Goal: Task Accomplishment & Management: Manage account settings

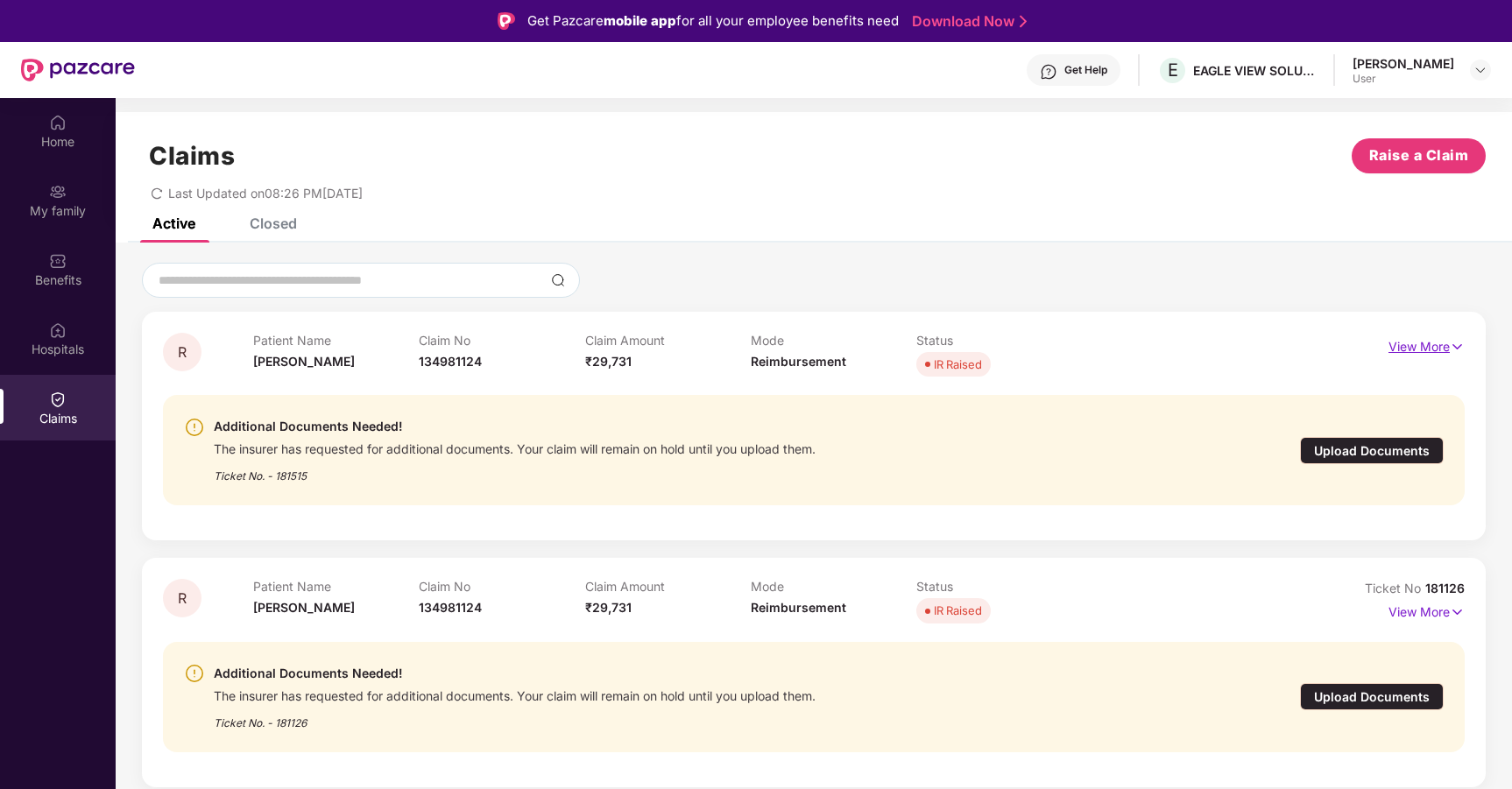
click at [1454, 345] on img at bounding box center [1457, 346] width 15 height 20
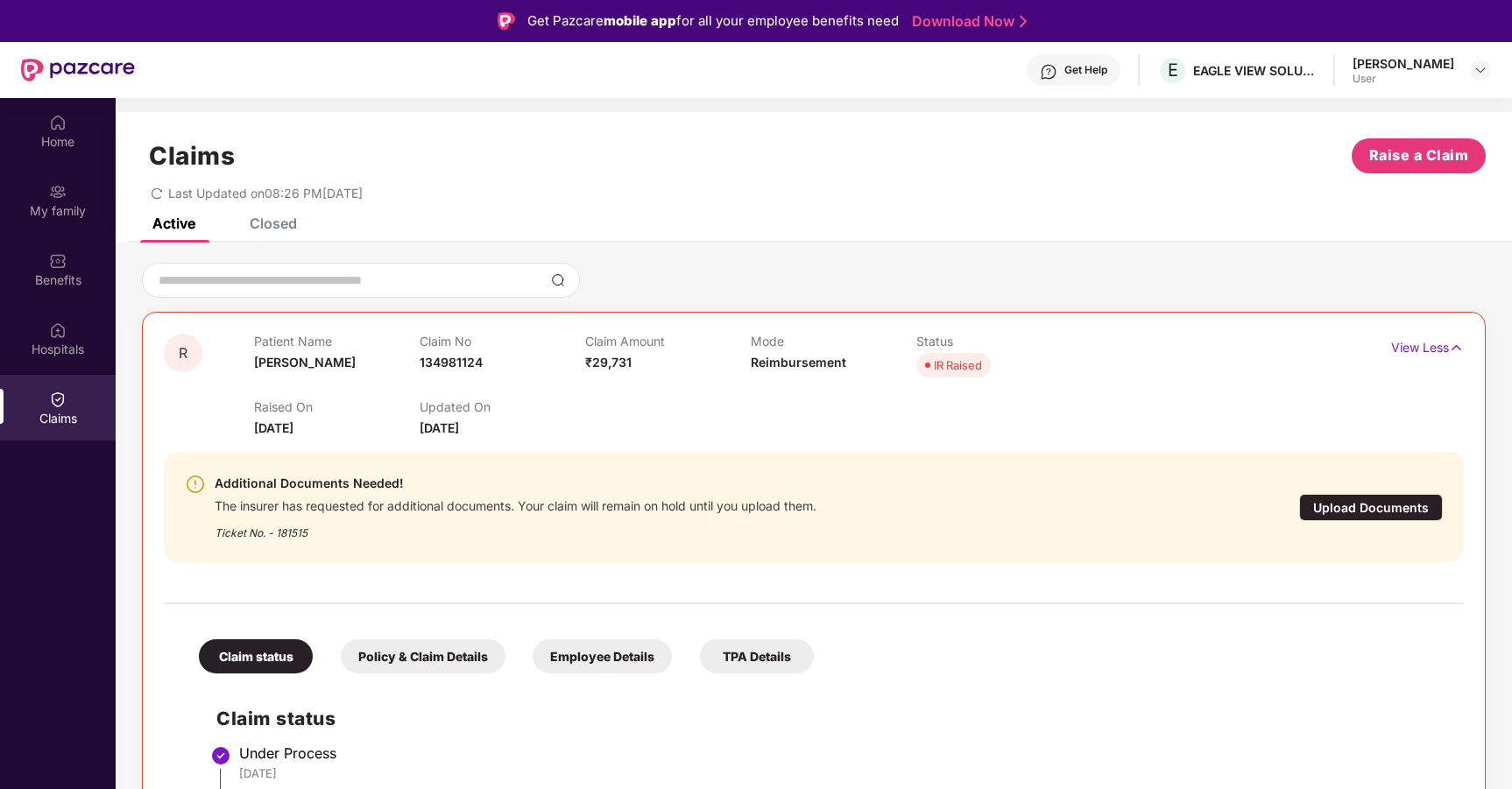
click at [1412, 511] on div "Upload Documents" at bounding box center [1371, 507] width 144 height 27
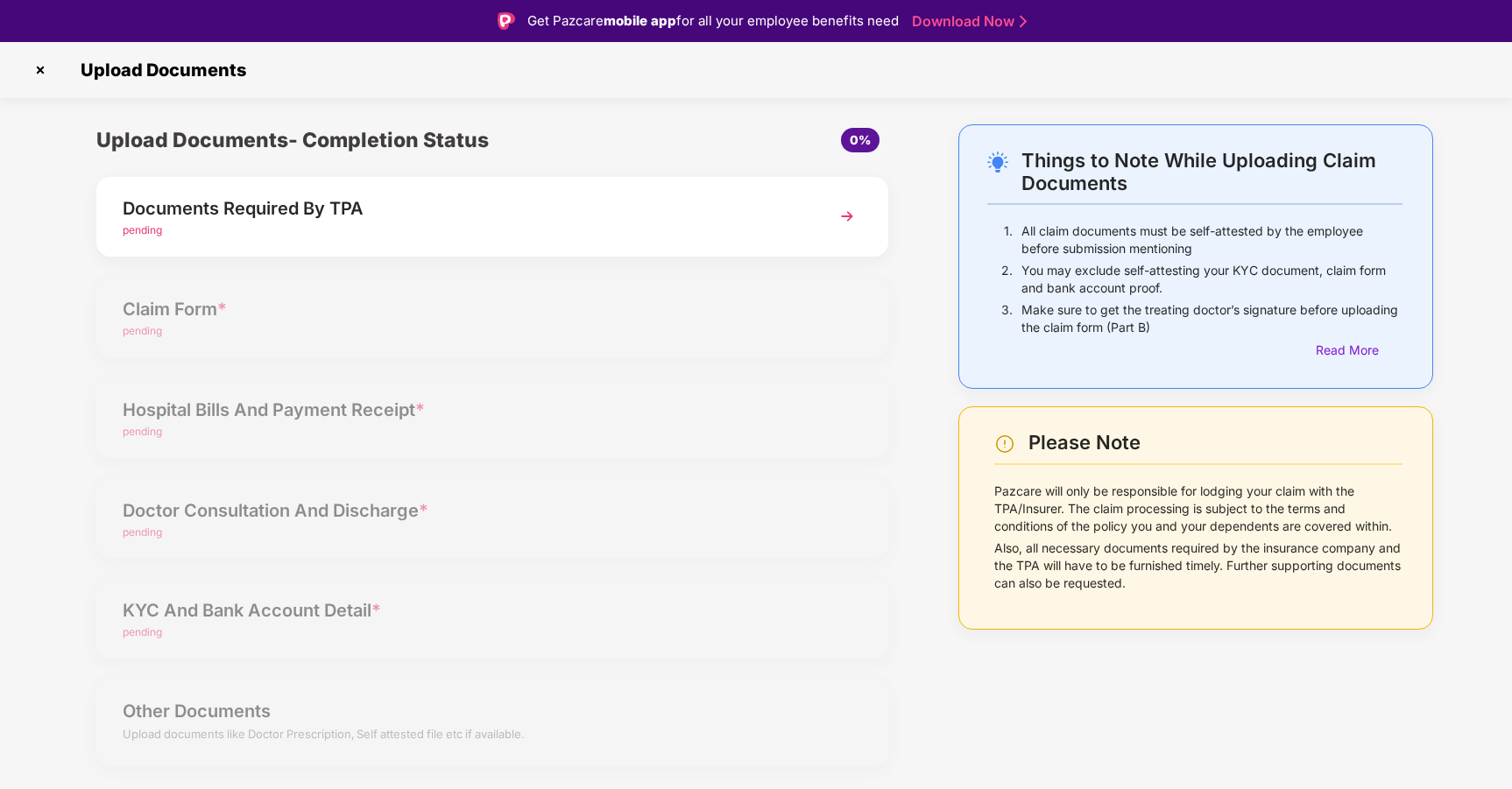
click at [48, 70] on img at bounding box center [40, 70] width 28 height 28
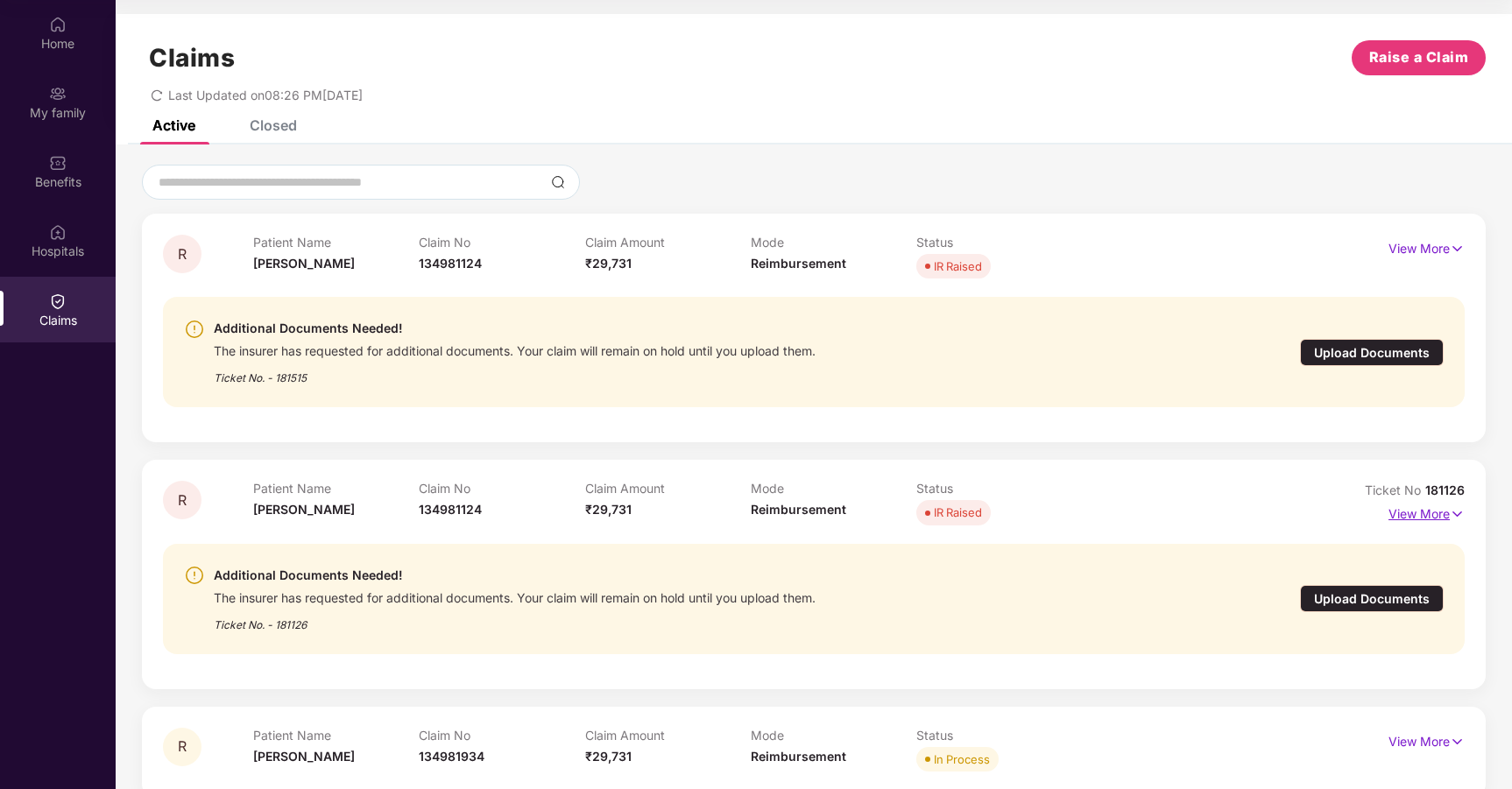
click at [1454, 514] on img at bounding box center [1457, 514] width 15 height 20
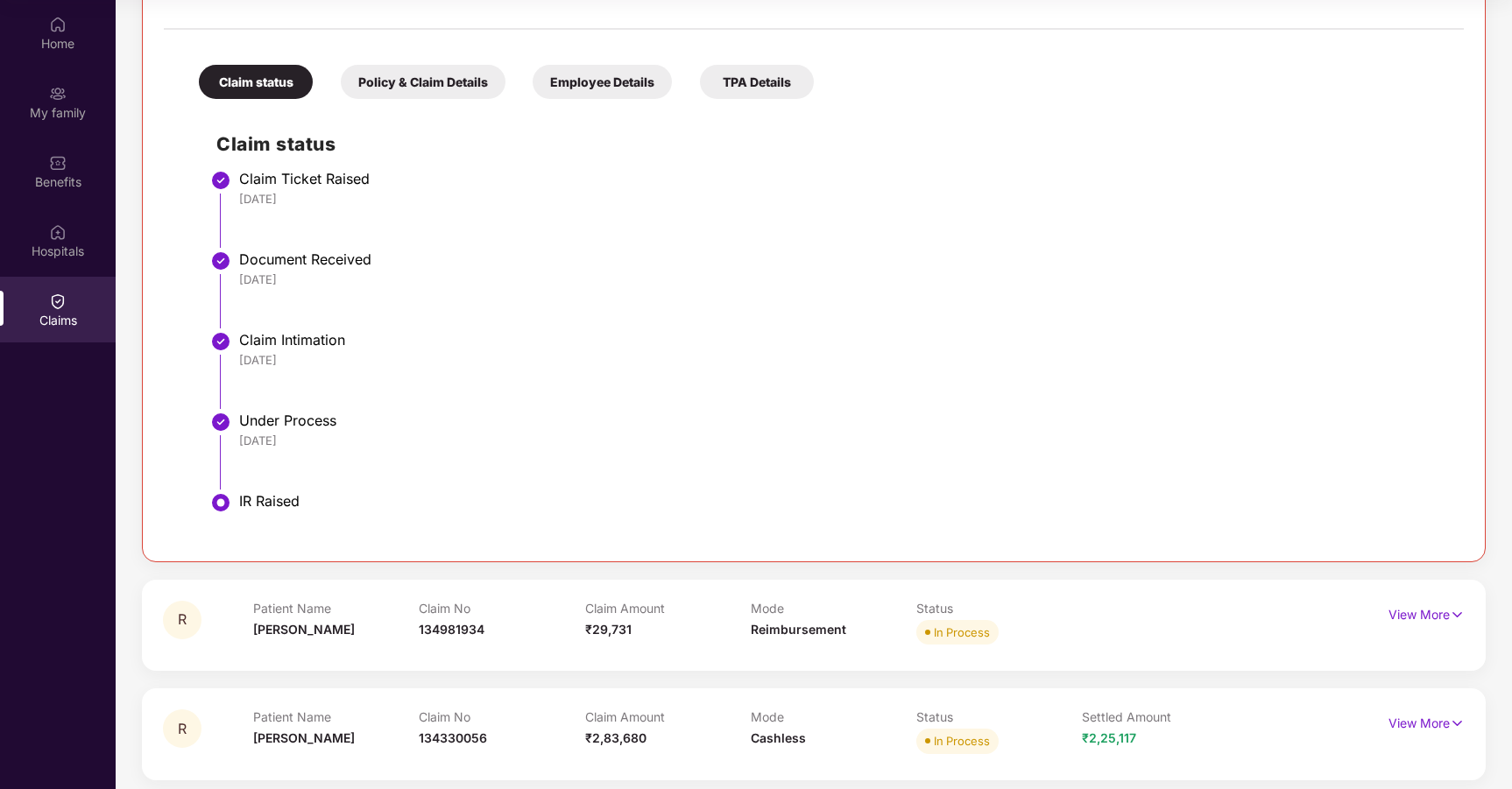
scroll to position [731, 0]
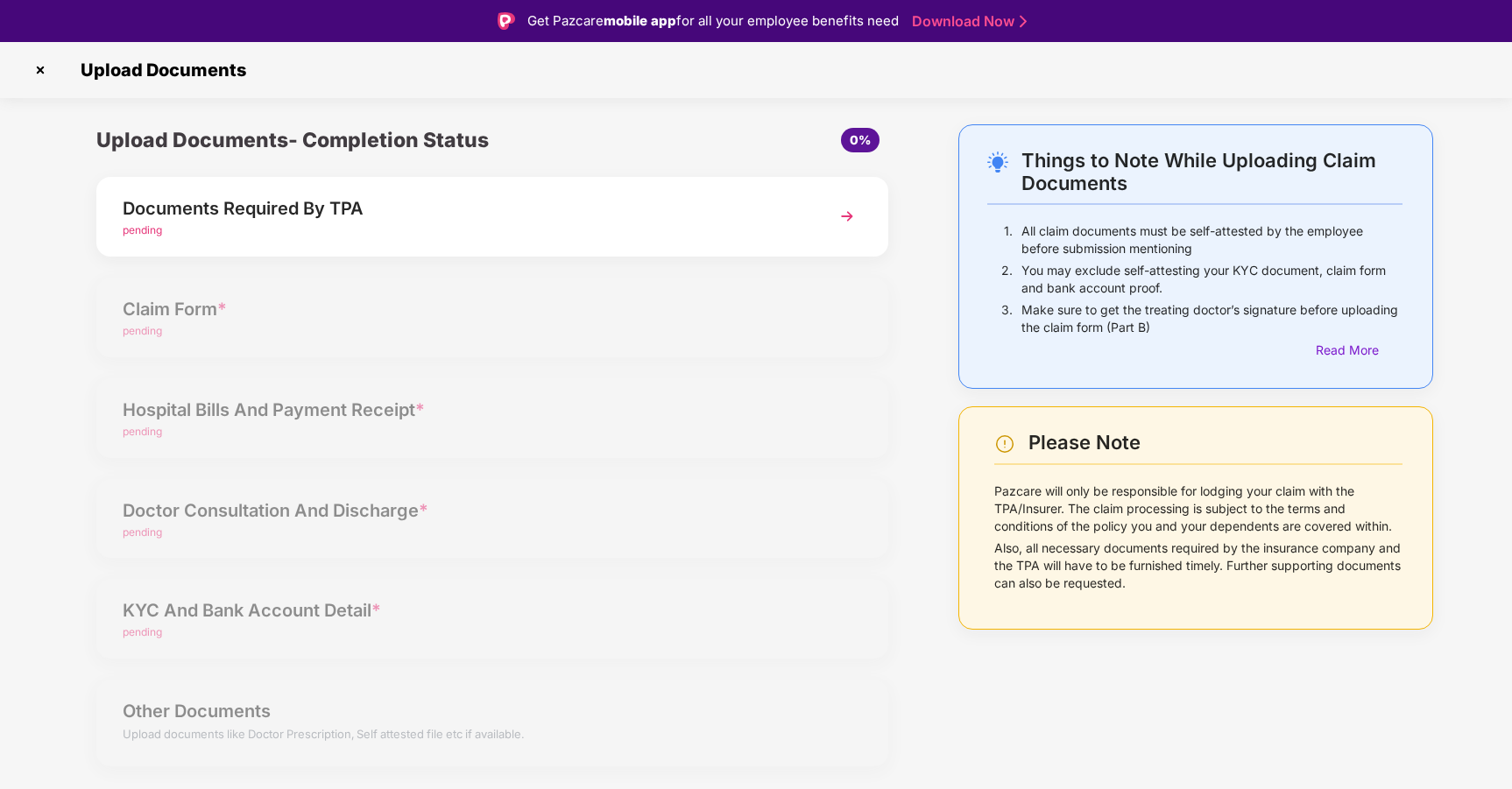
scroll to position [42, 0]
